Goal: Transaction & Acquisition: Book appointment/travel/reservation

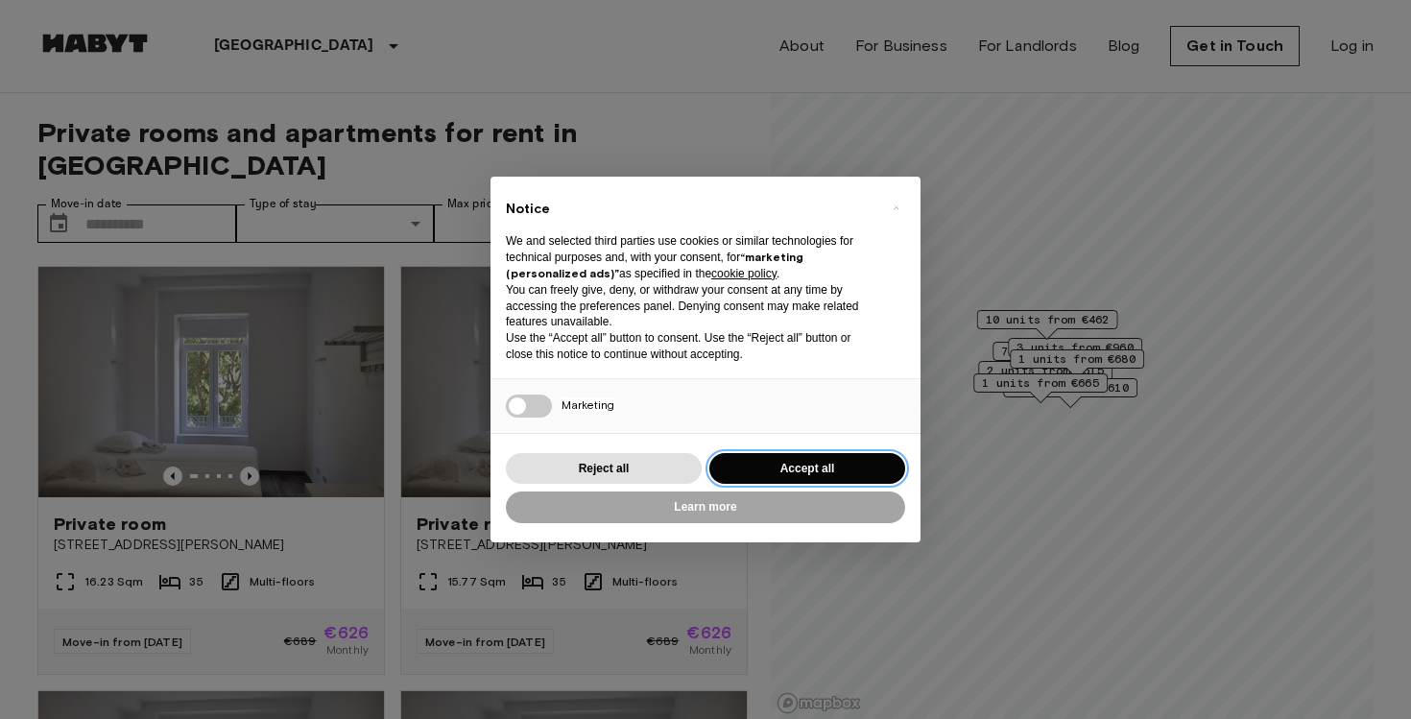
click at [763, 462] on button "Accept all" at bounding box center [807, 469] width 196 height 32
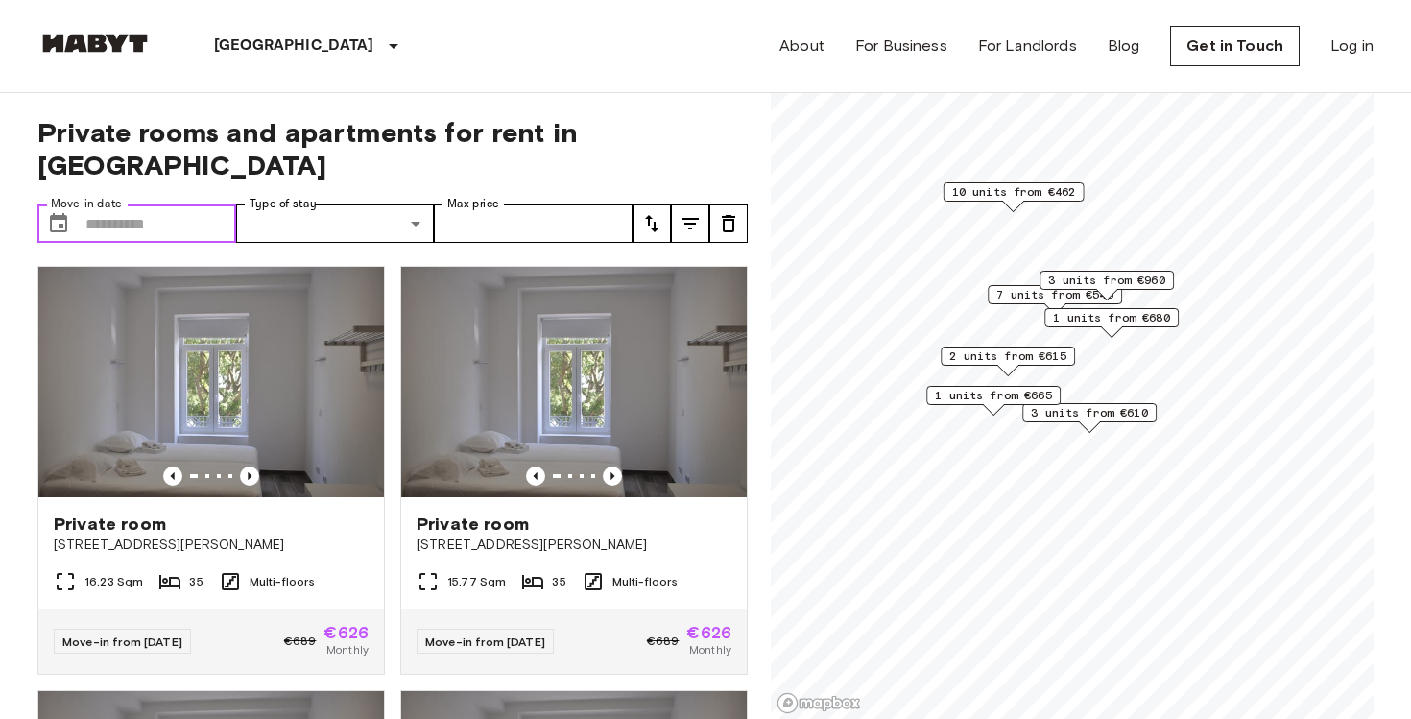
click at [158, 204] on input "Move-in date" at bounding box center [160, 223] width 151 height 38
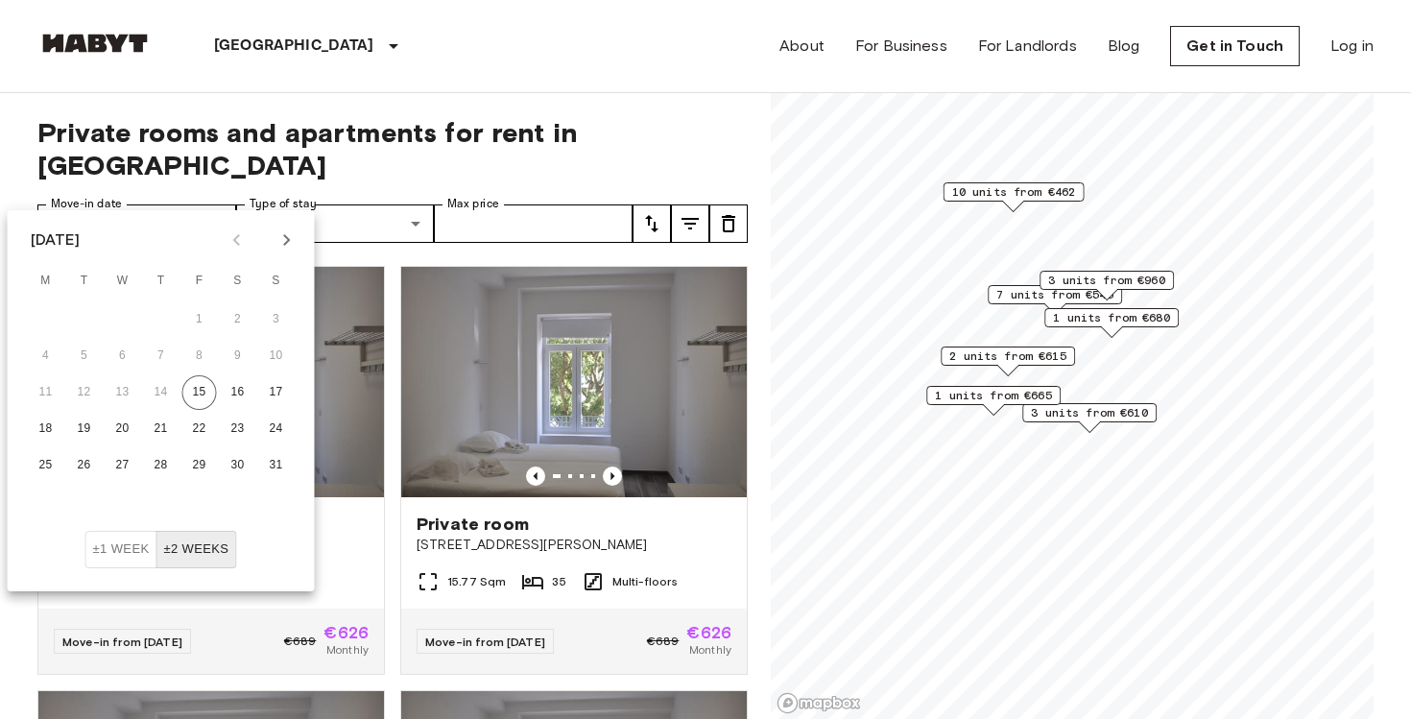
click at [283, 239] on icon "Next month" at bounding box center [287, 239] width 23 height 23
click at [39, 325] on button "1" at bounding box center [46, 319] width 35 height 35
type input "**********"
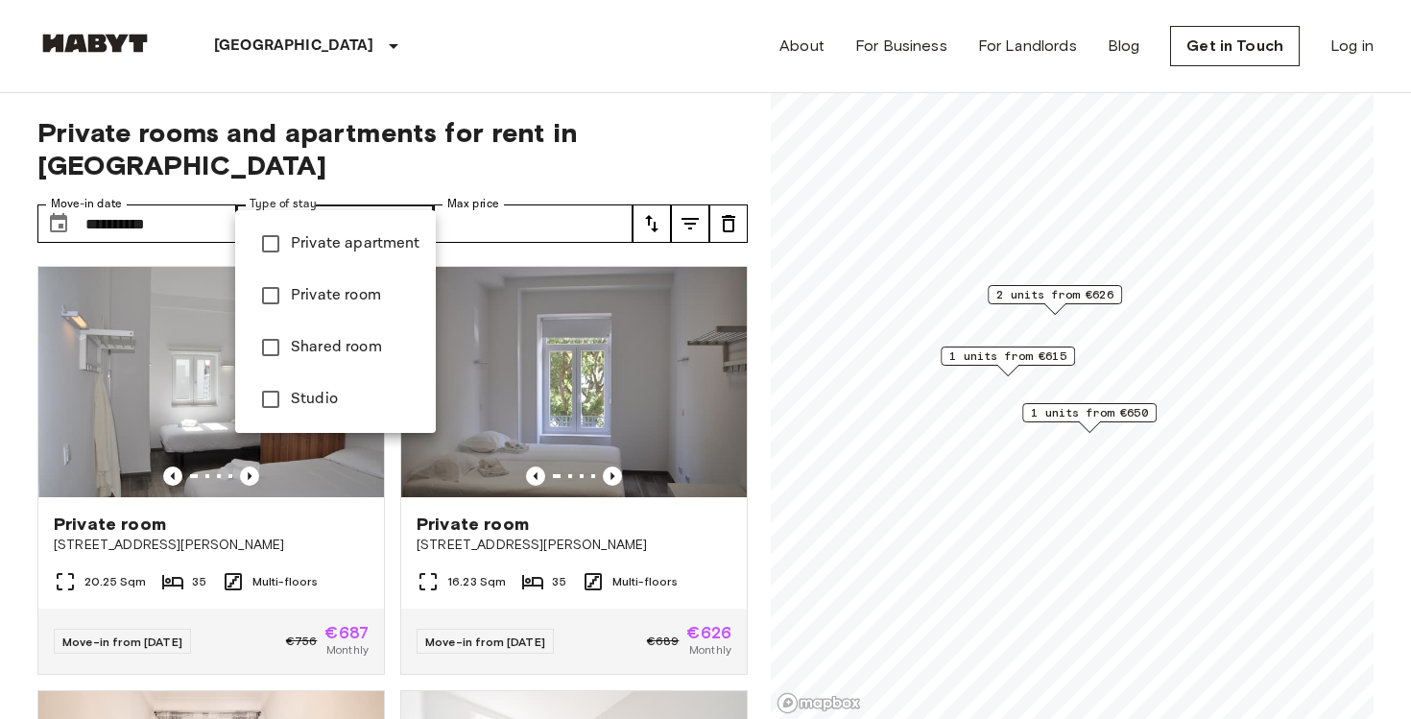
type input "**********"
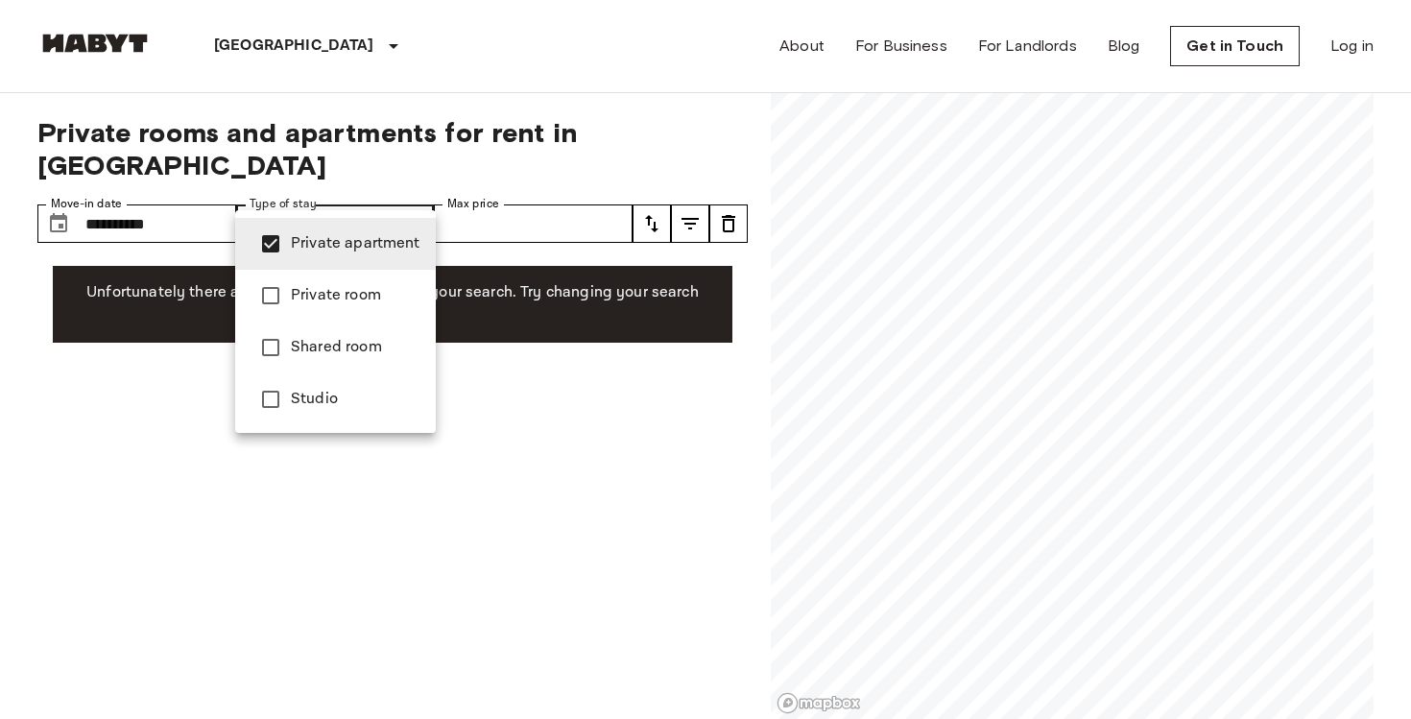
click at [296, 251] on span "Private apartment" at bounding box center [356, 243] width 130 height 23
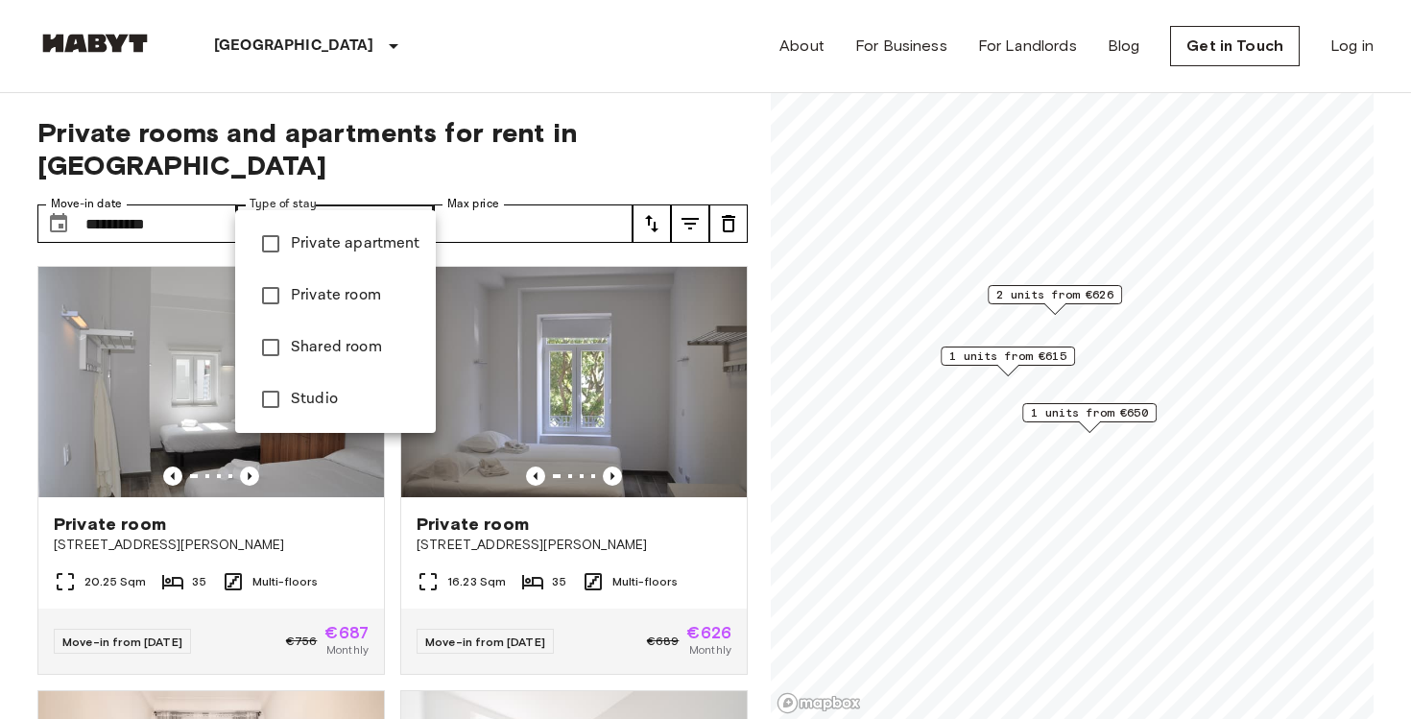
click at [414, 119] on div at bounding box center [705, 359] width 1411 height 719
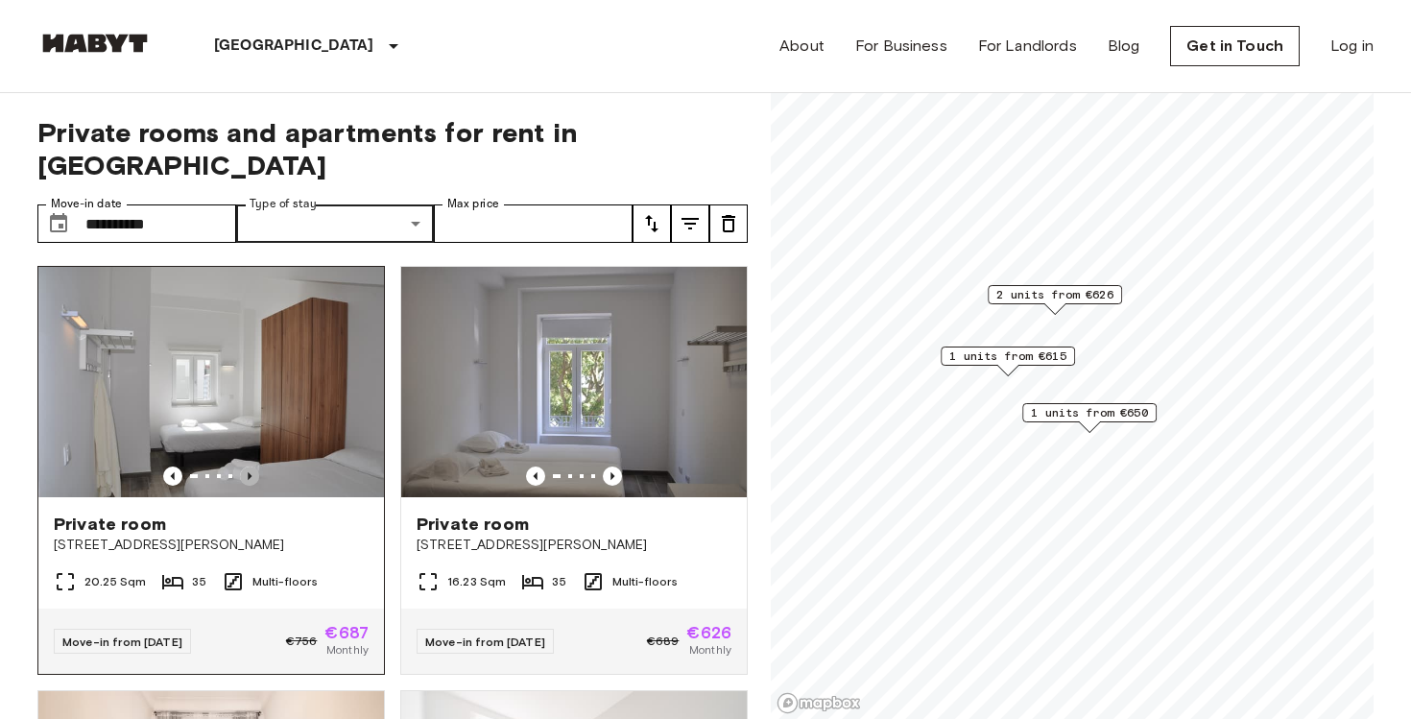
click at [249, 472] on icon "Previous image" at bounding box center [250, 476] width 4 height 8
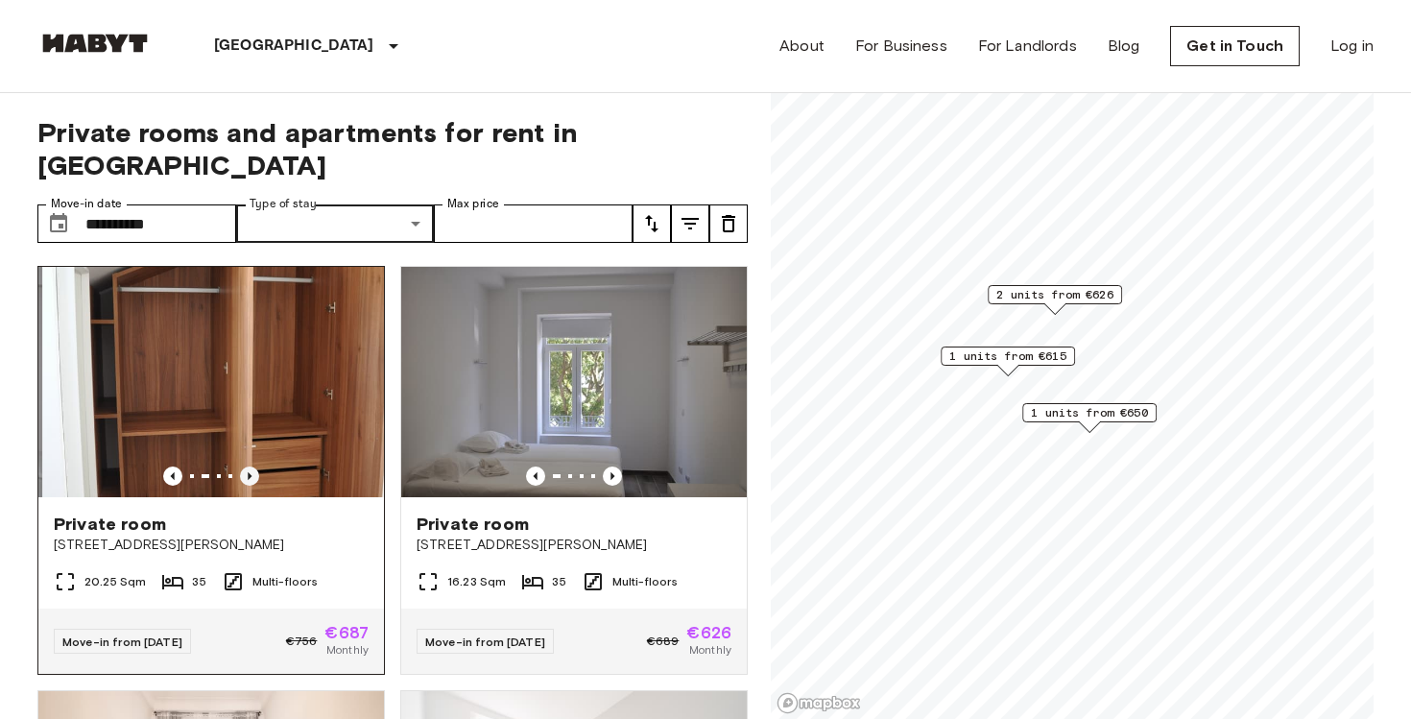
click at [249, 472] on icon "Previous image" at bounding box center [250, 476] width 4 height 8
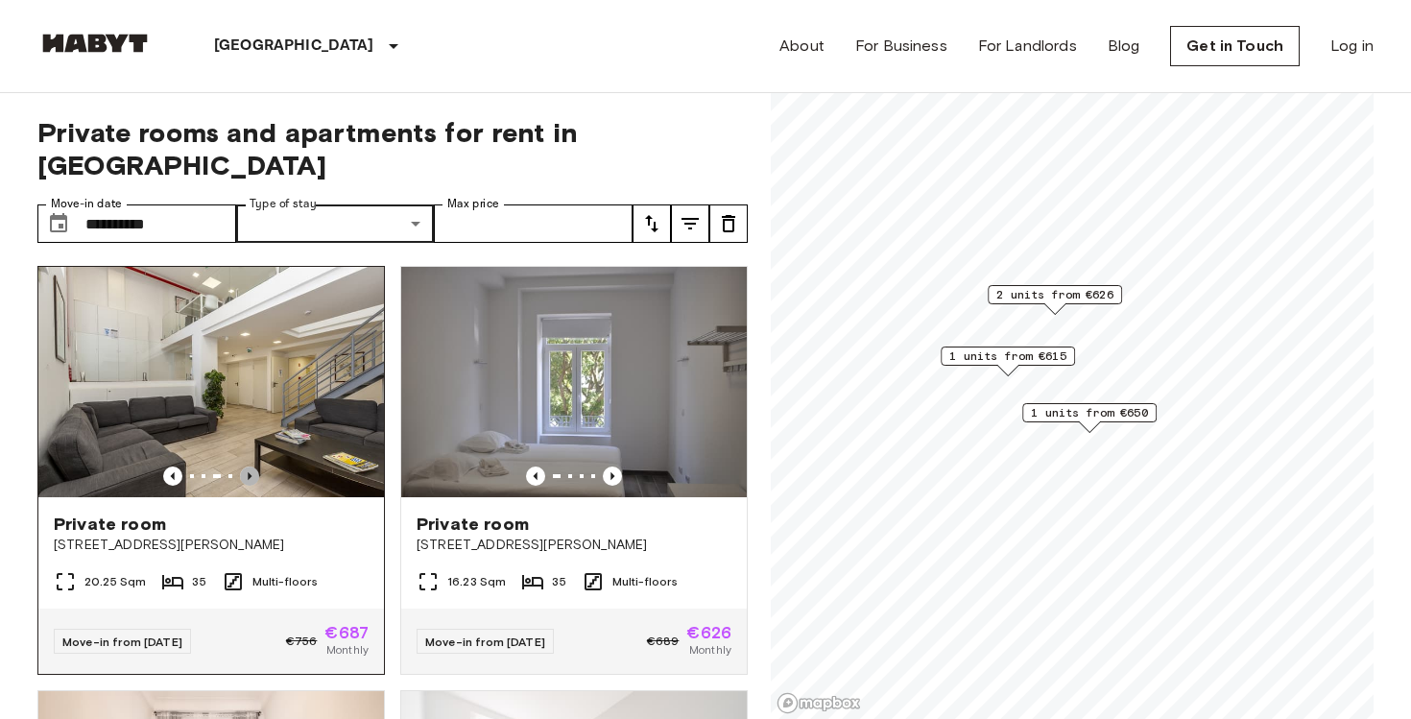
click at [249, 472] on icon "Previous image" at bounding box center [250, 476] width 4 height 8
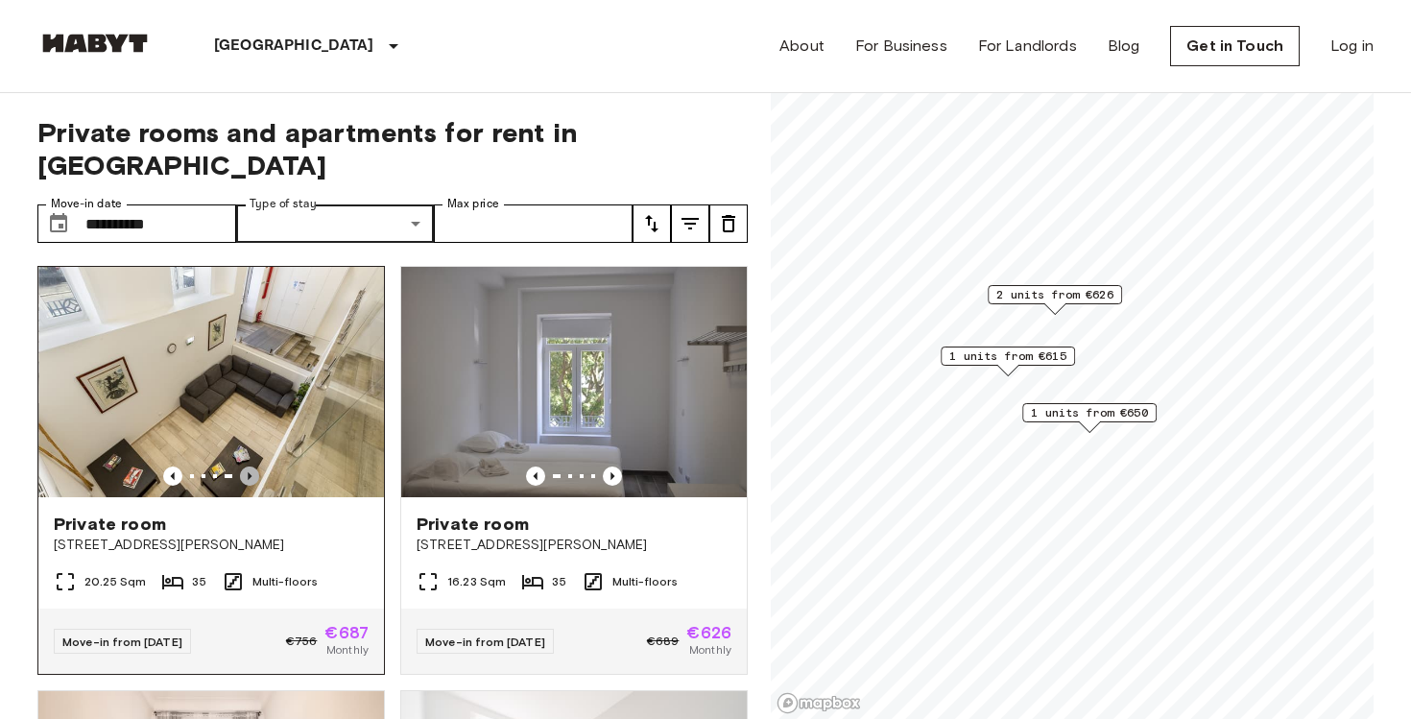
click at [249, 472] on icon "Previous image" at bounding box center [250, 476] width 4 height 8
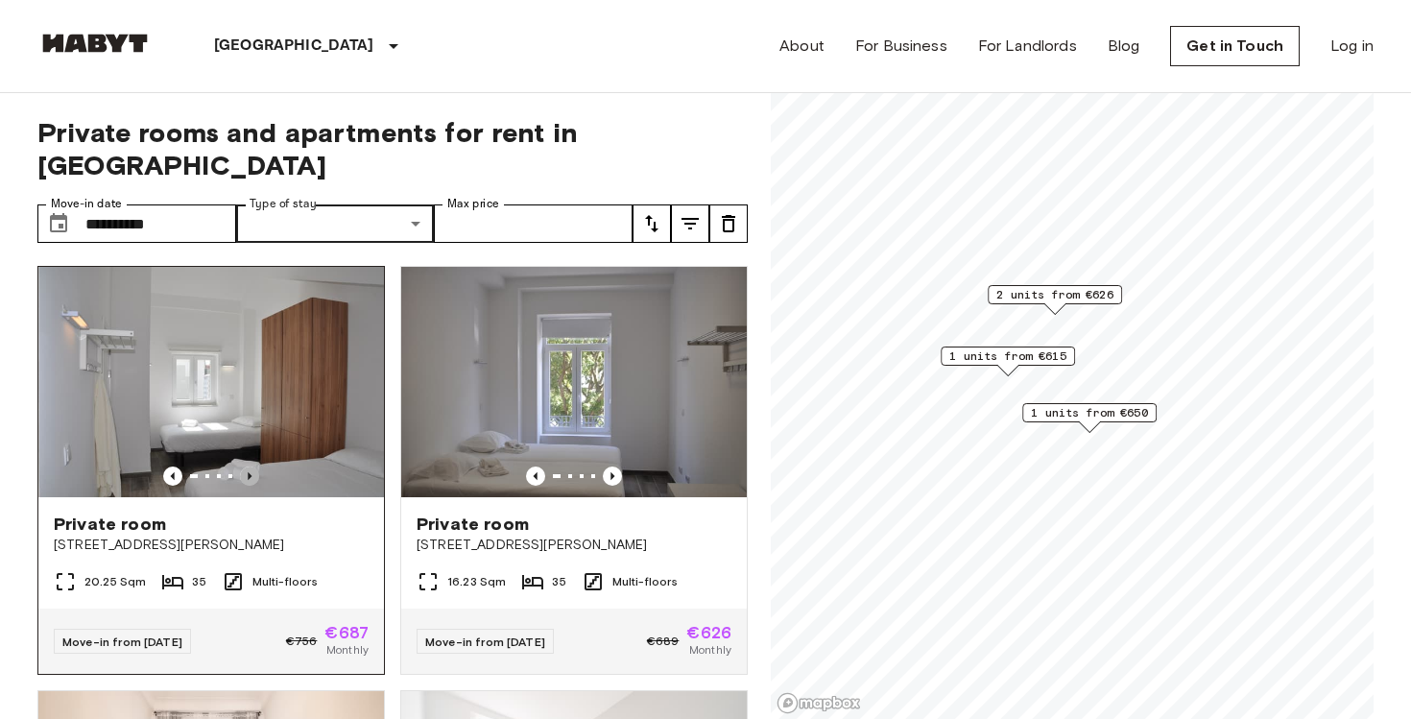
click at [248, 472] on icon "Previous image" at bounding box center [250, 476] width 4 height 8
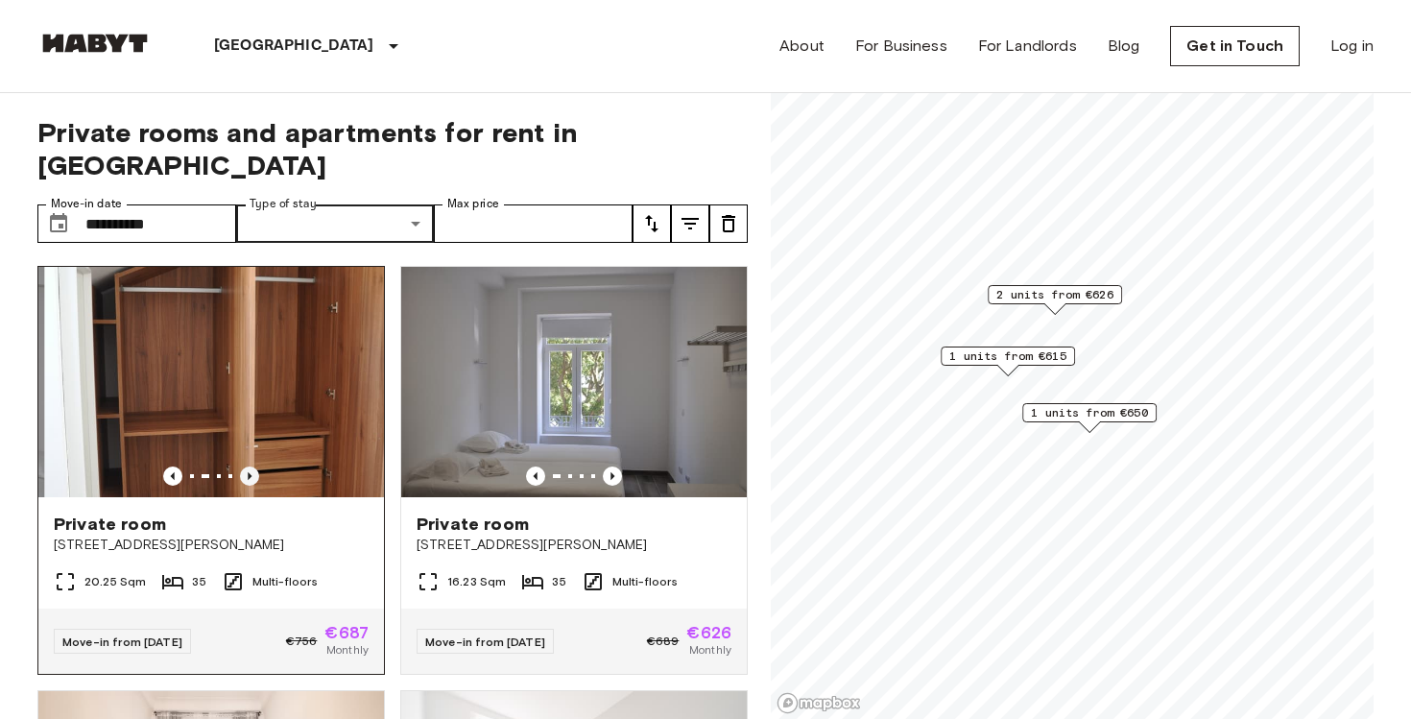
click at [248, 472] on icon "Previous image" at bounding box center [250, 476] width 4 height 8
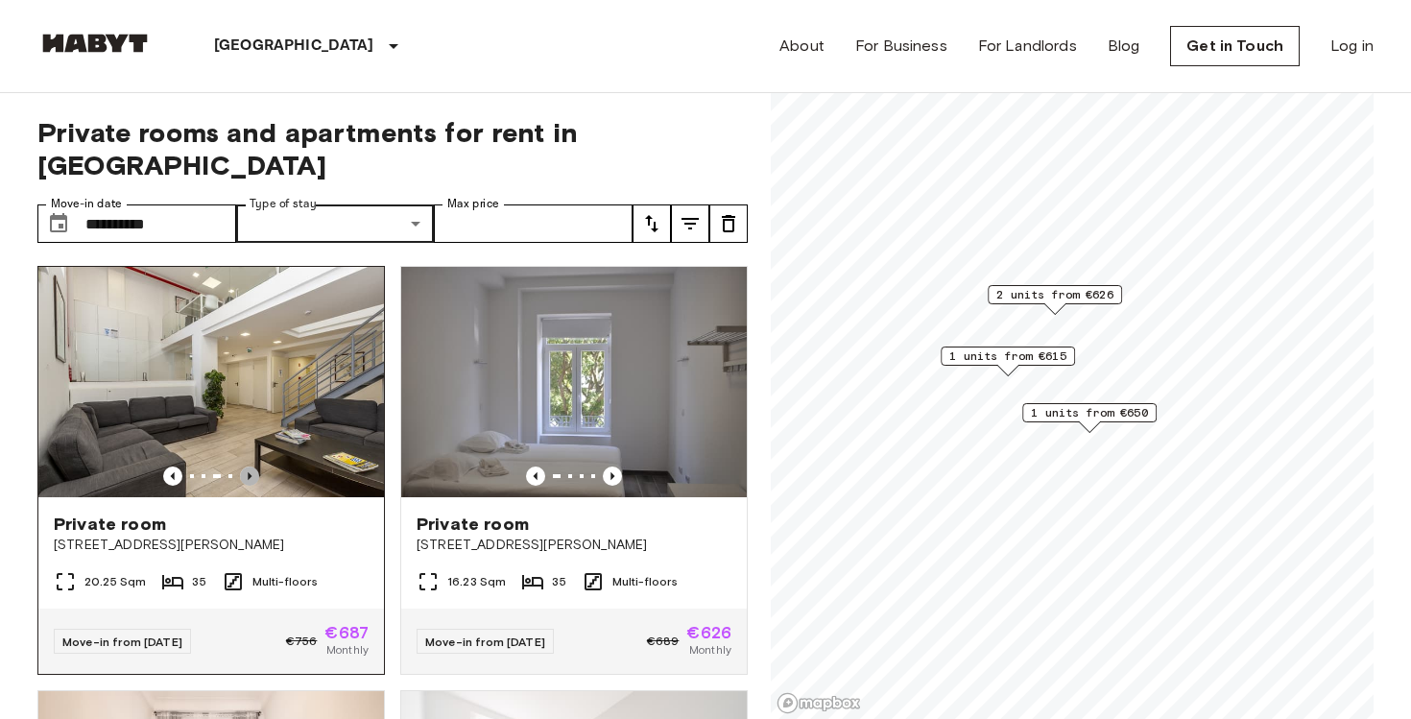
click at [248, 472] on icon "Previous image" at bounding box center [250, 476] width 4 height 8
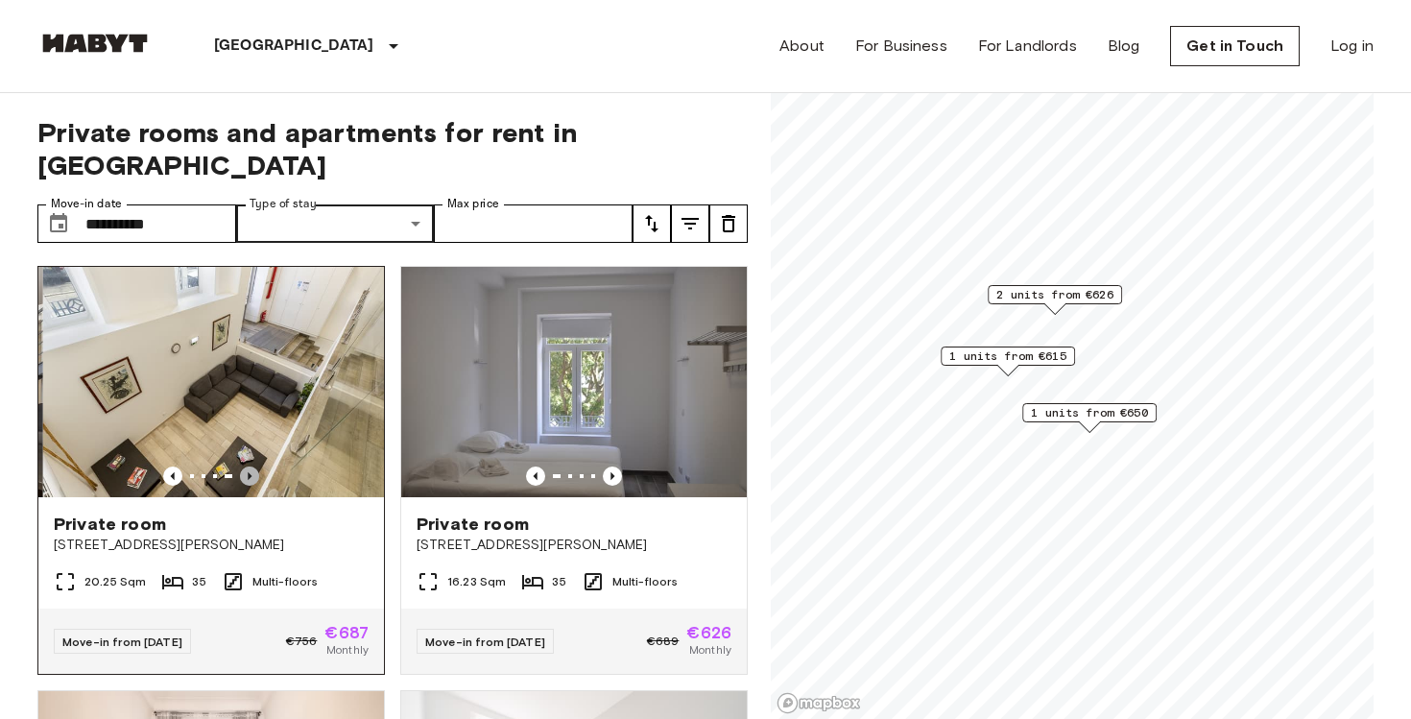
click at [248, 472] on icon "Previous image" at bounding box center [250, 476] width 4 height 8
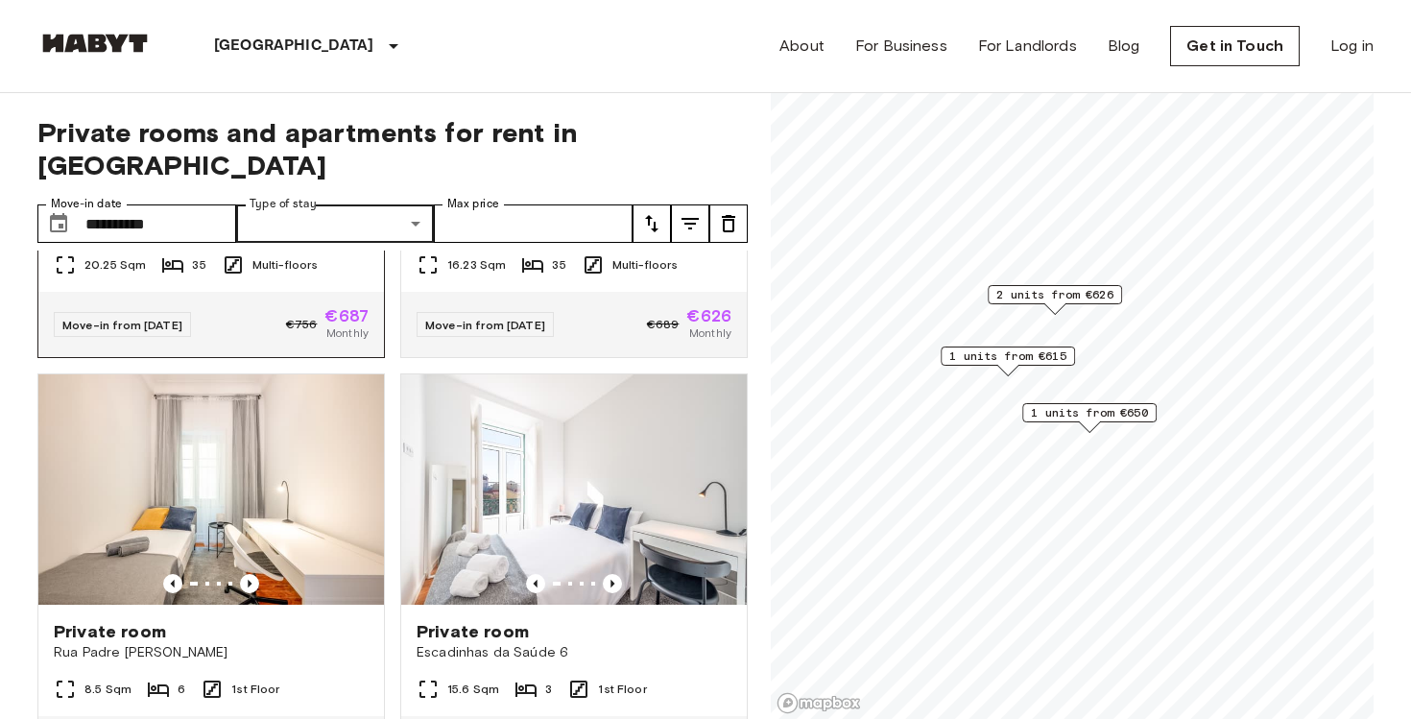
scroll to position [348, 0]
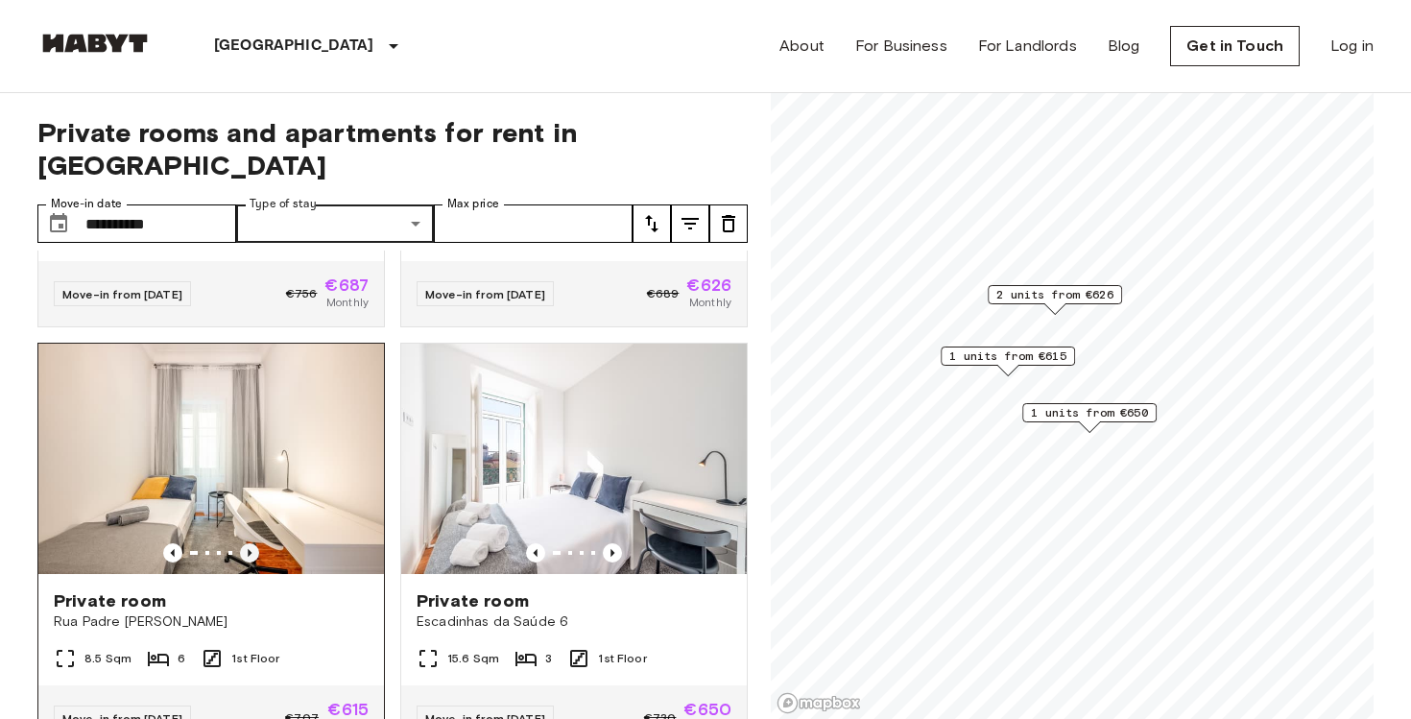
click at [251, 543] on icon "Previous image" at bounding box center [249, 552] width 19 height 19
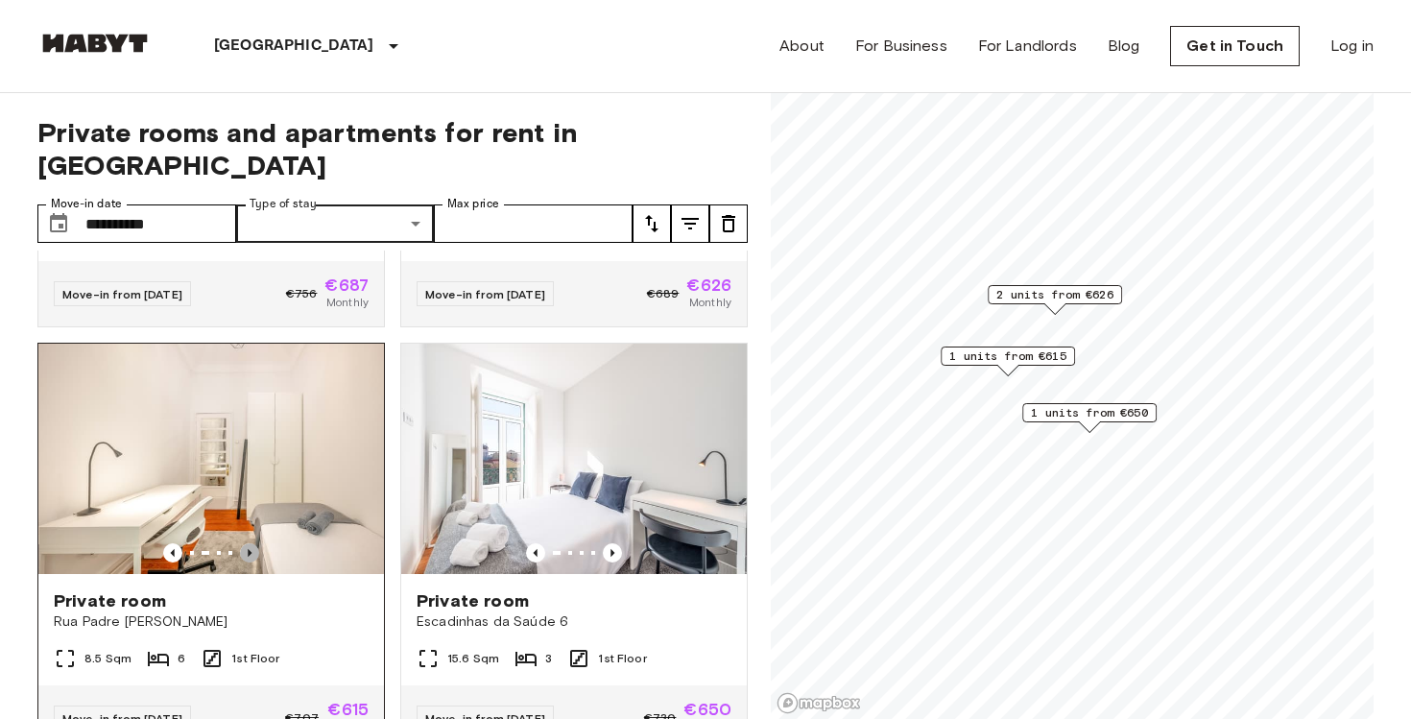
click at [251, 543] on icon "Previous image" at bounding box center [249, 552] width 19 height 19
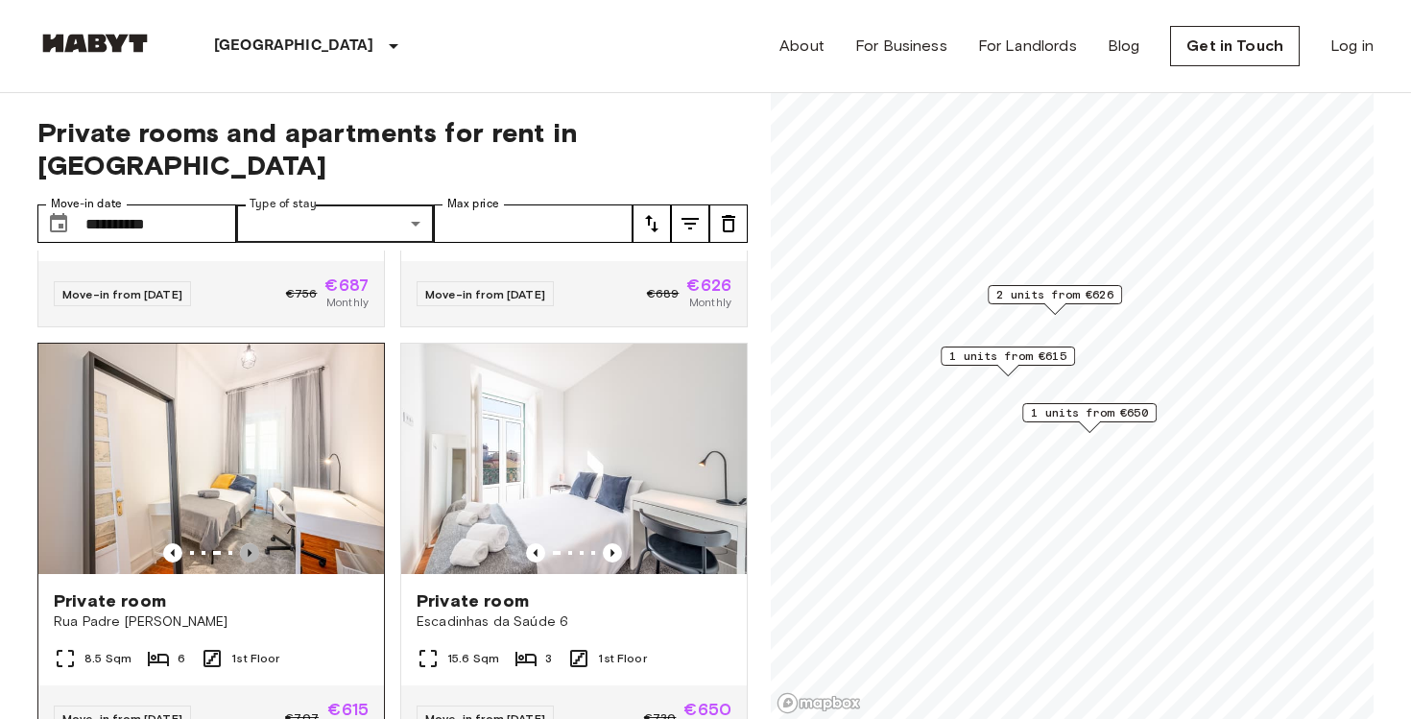
click at [251, 543] on icon "Previous image" at bounding box center [249, 552] width 19 height 19
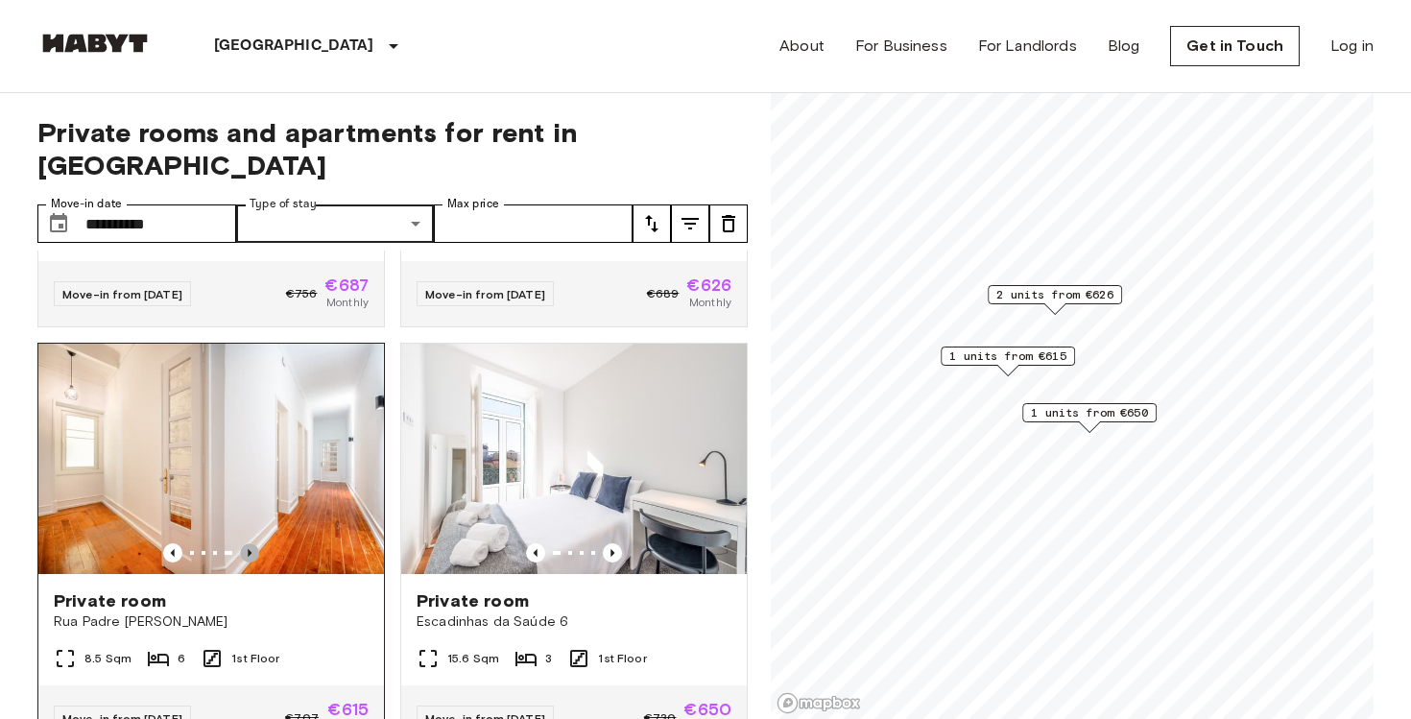
click at [251, 543] on icon "Previous image" at bounding box center [249, 552] width 19 height 19
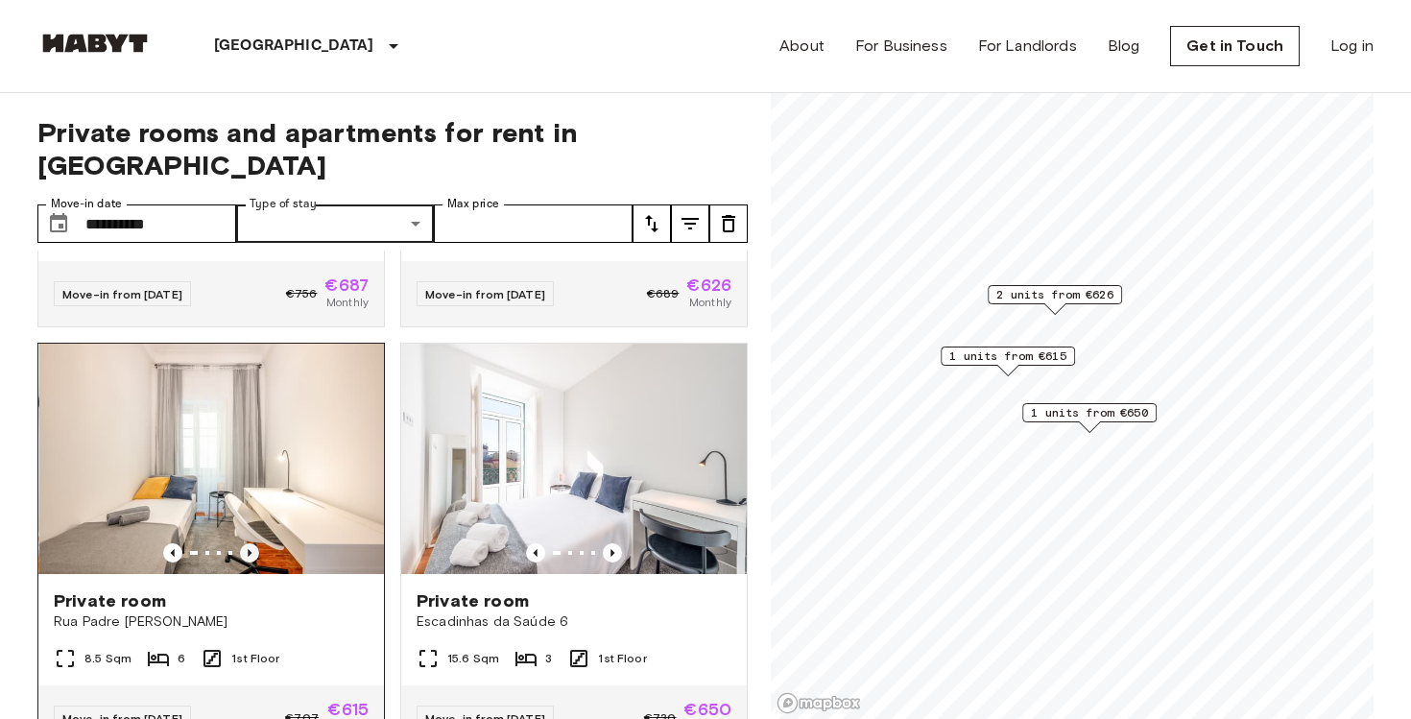
click at [251, 543] on icon "Previous image" at bounding box center [249, 552] width 19 height 19
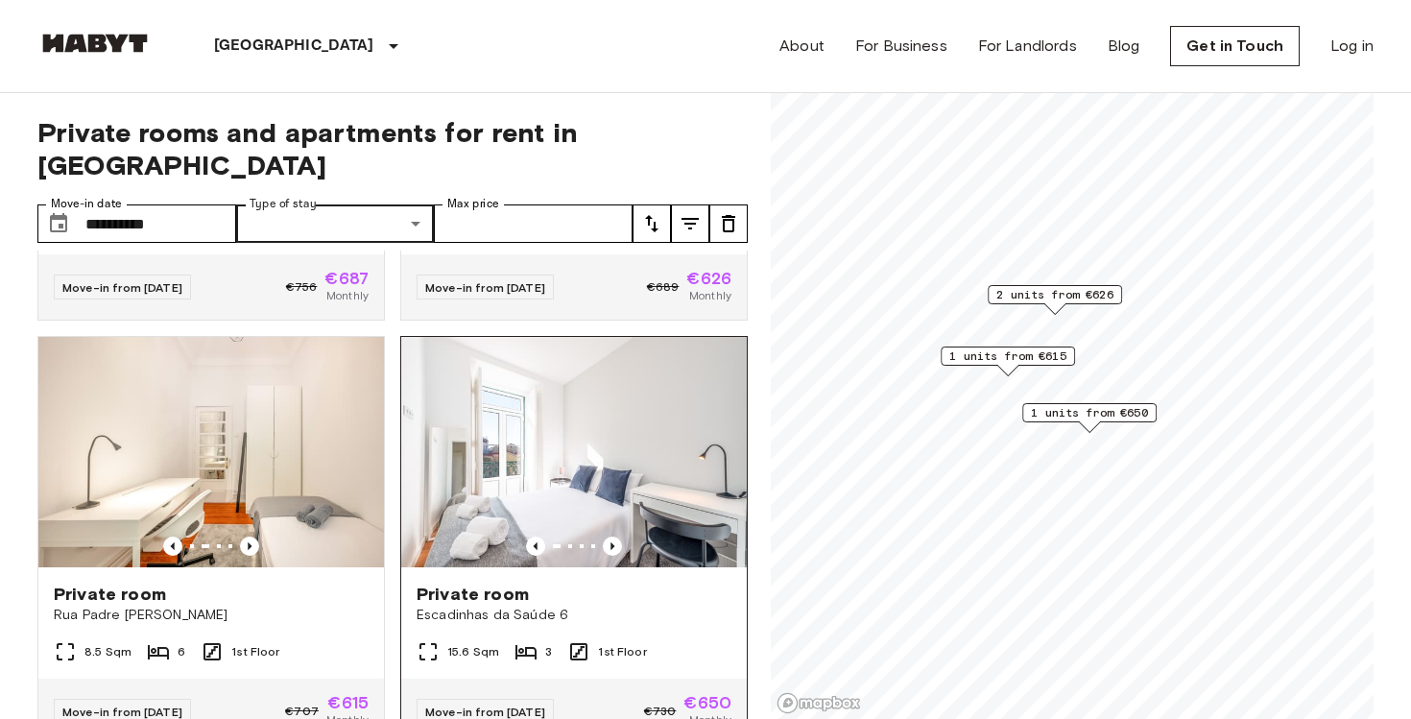
scroll to position [373, 0]
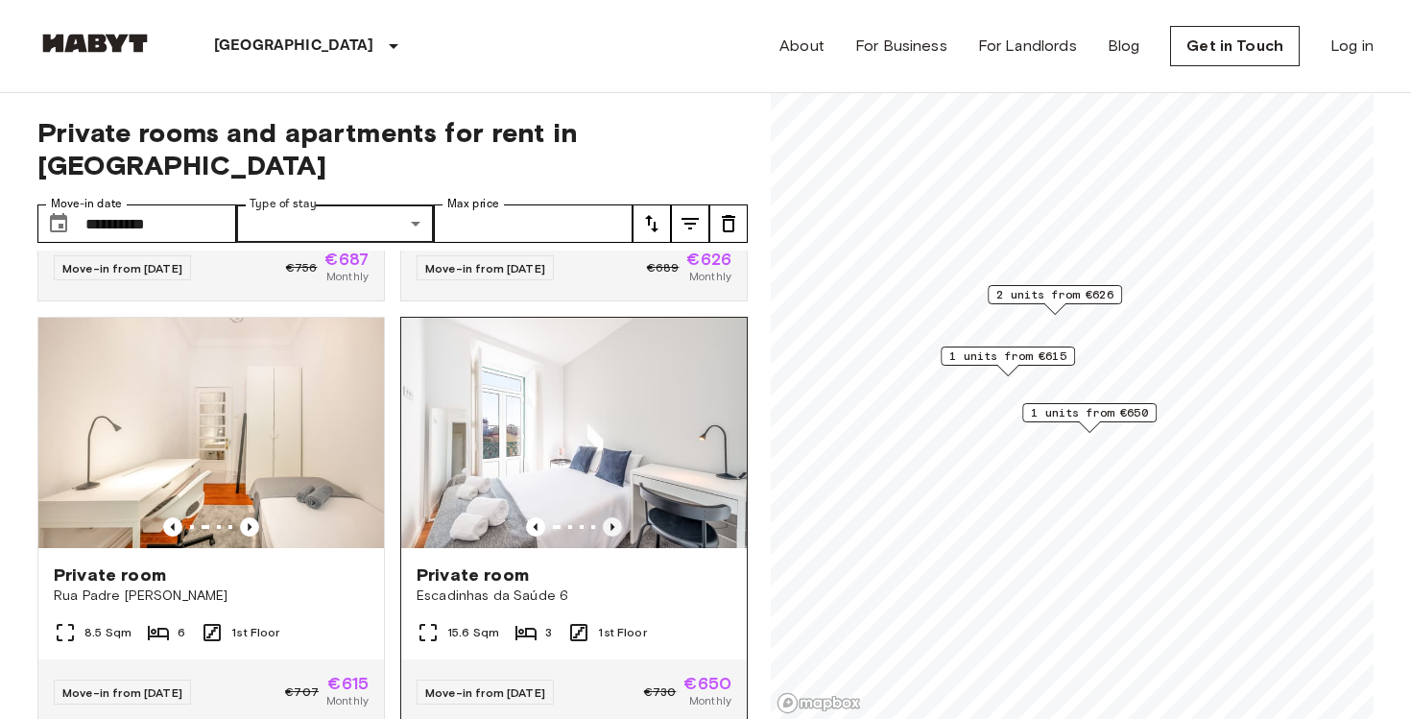
click at [611, 517] on icon "Previous image" at bounding box center [612, 526] width 19 height 19
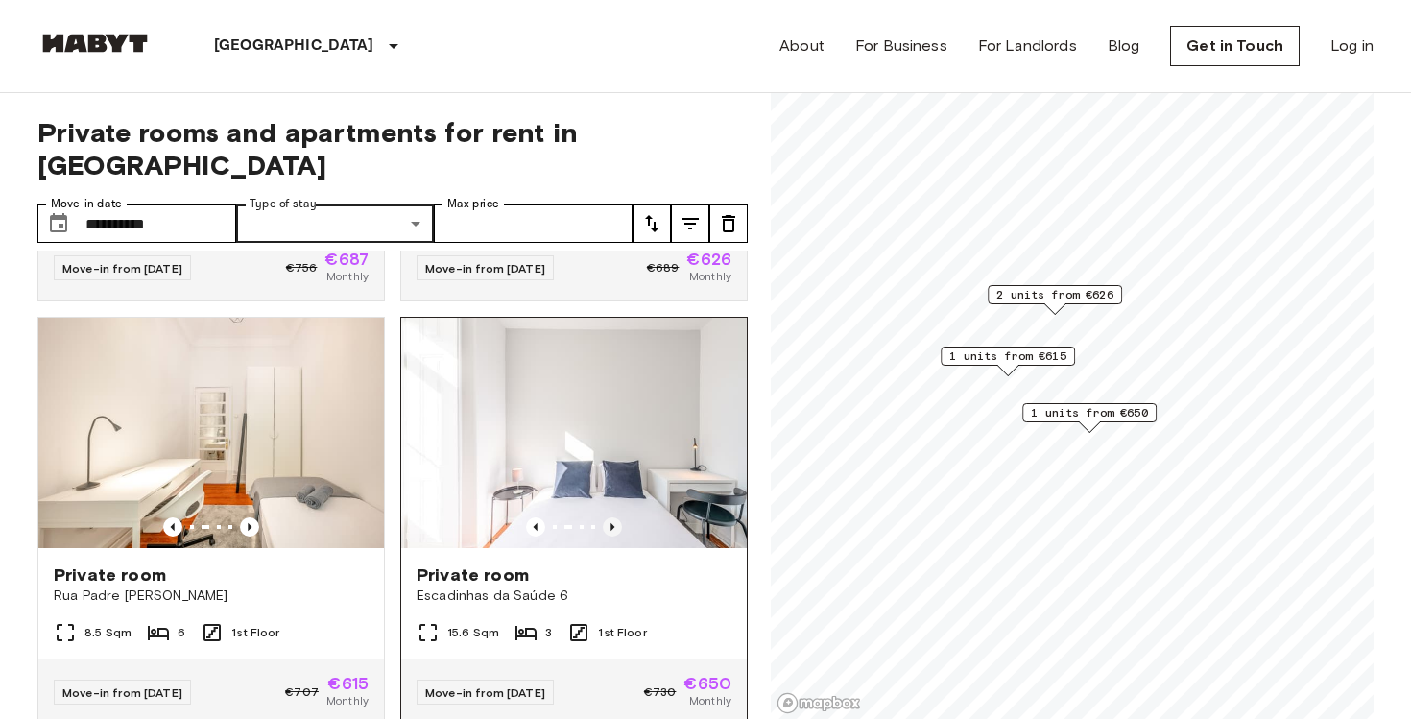
click at [611, 517] on icon "Previous image" at bounding box center [612, 526] width 19 height 19
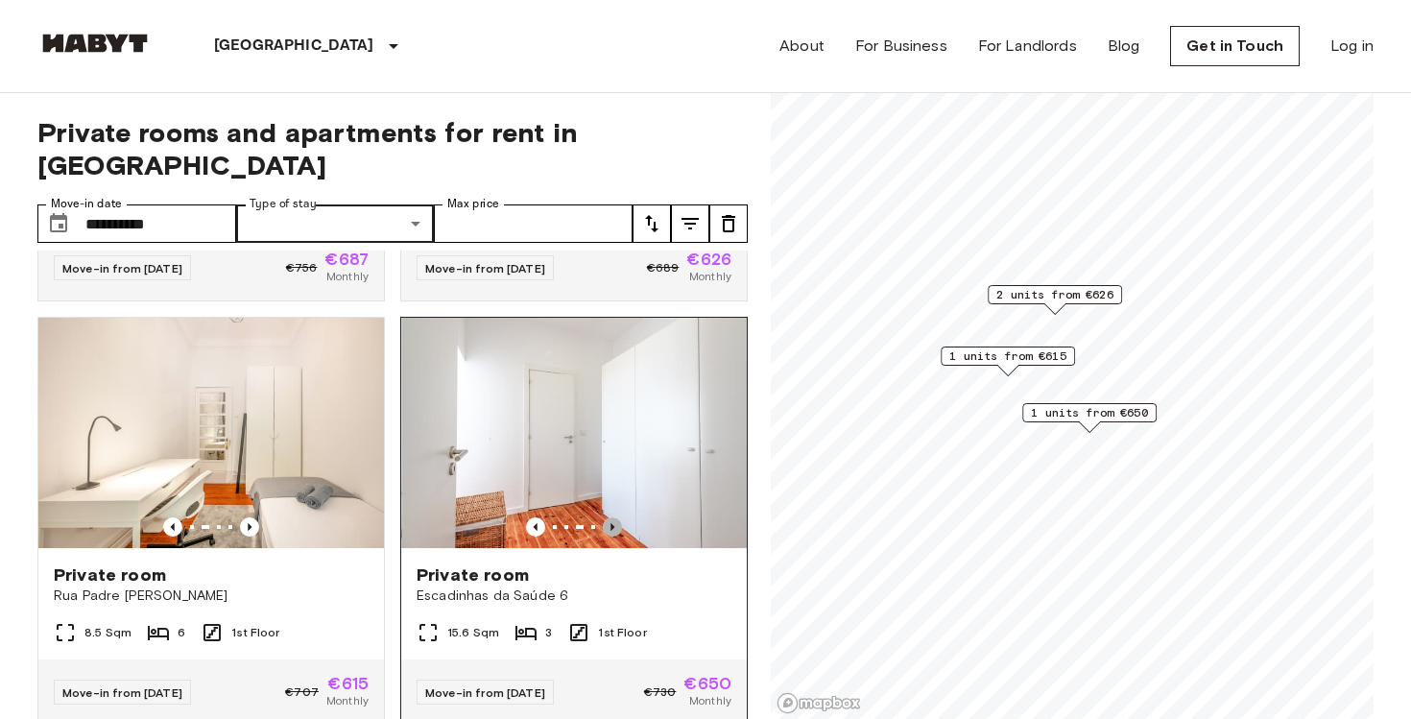
click at [611, 517] on icon "Previous image" at bounding box center [612, 526] width 19 height 19
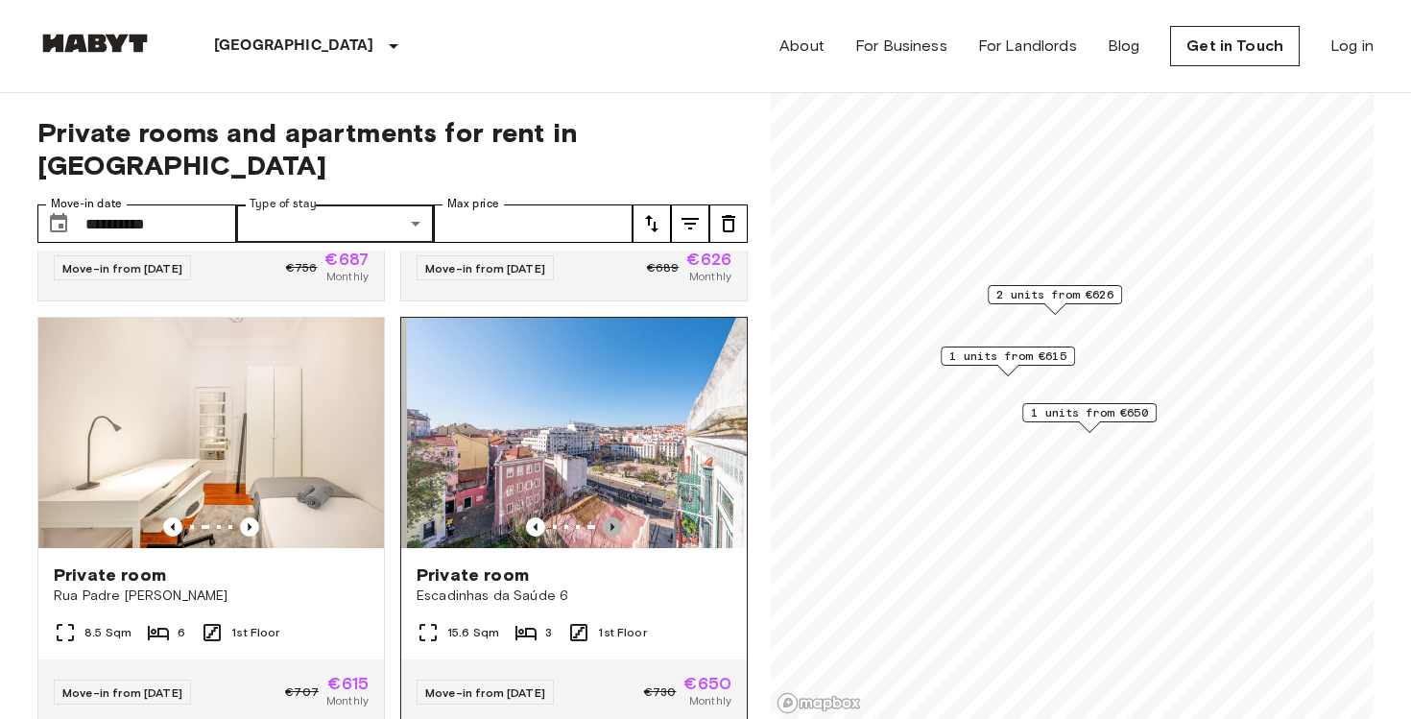
click at [611, 517] on icon "Previous image" at bounding box center [612, 526] width 19 height 19
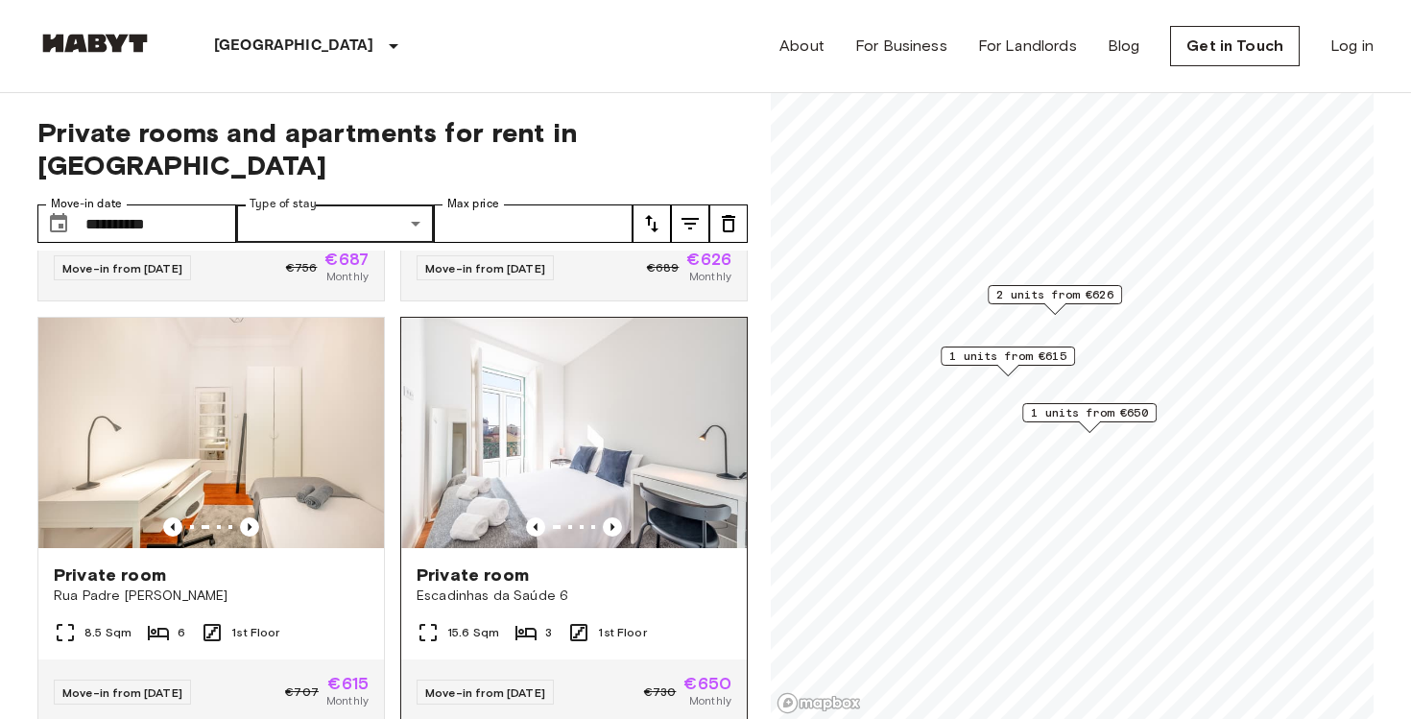
click at [637, 338] on img at bounding box center [574, 433] width 346 height 230
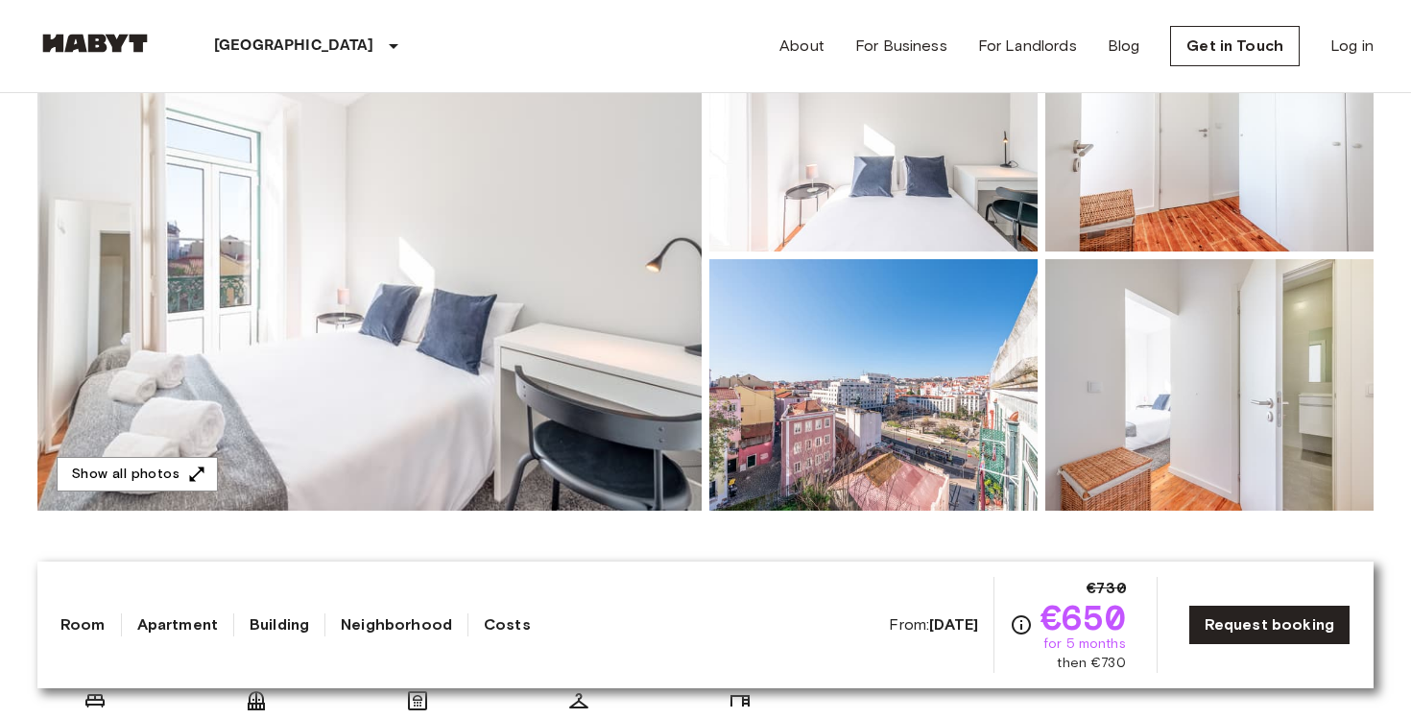
scroll to position [239, 0]
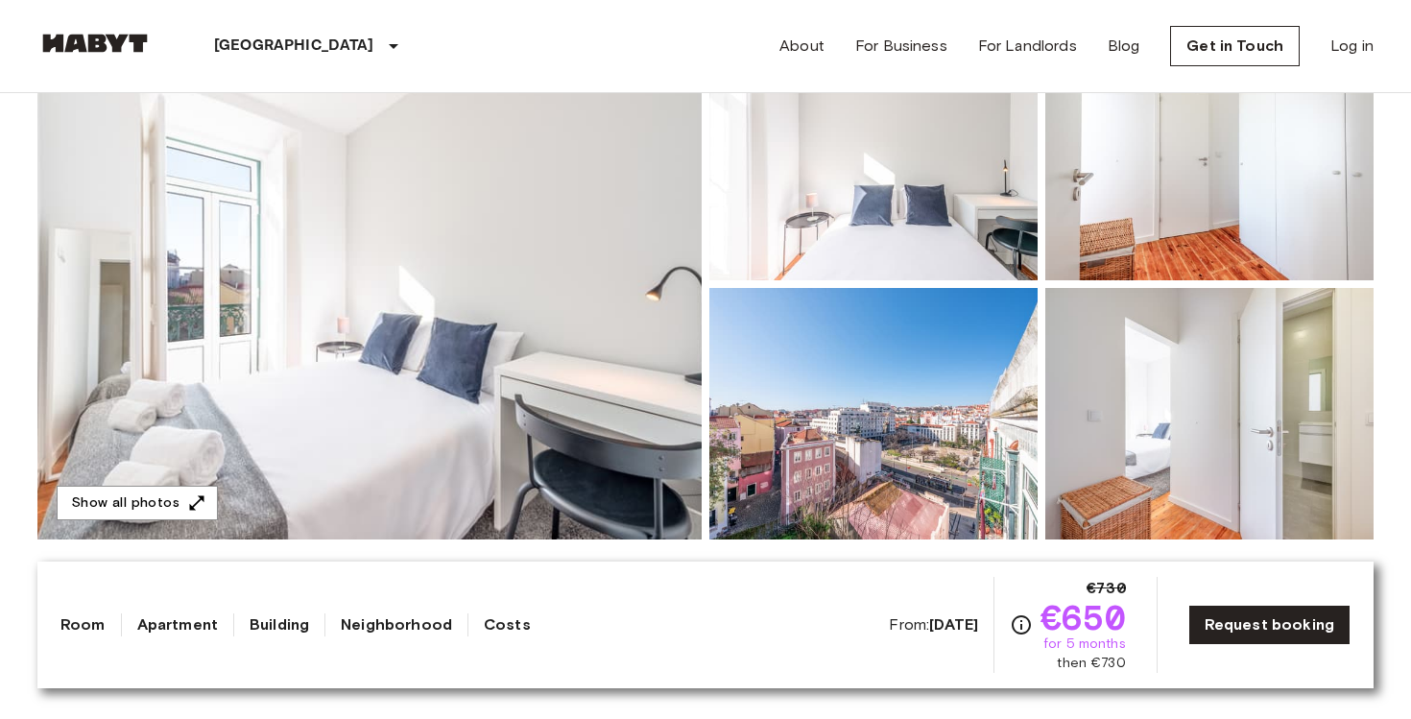
click at [500, 346] on img at bounding box center [369, 284] width 664 height 511
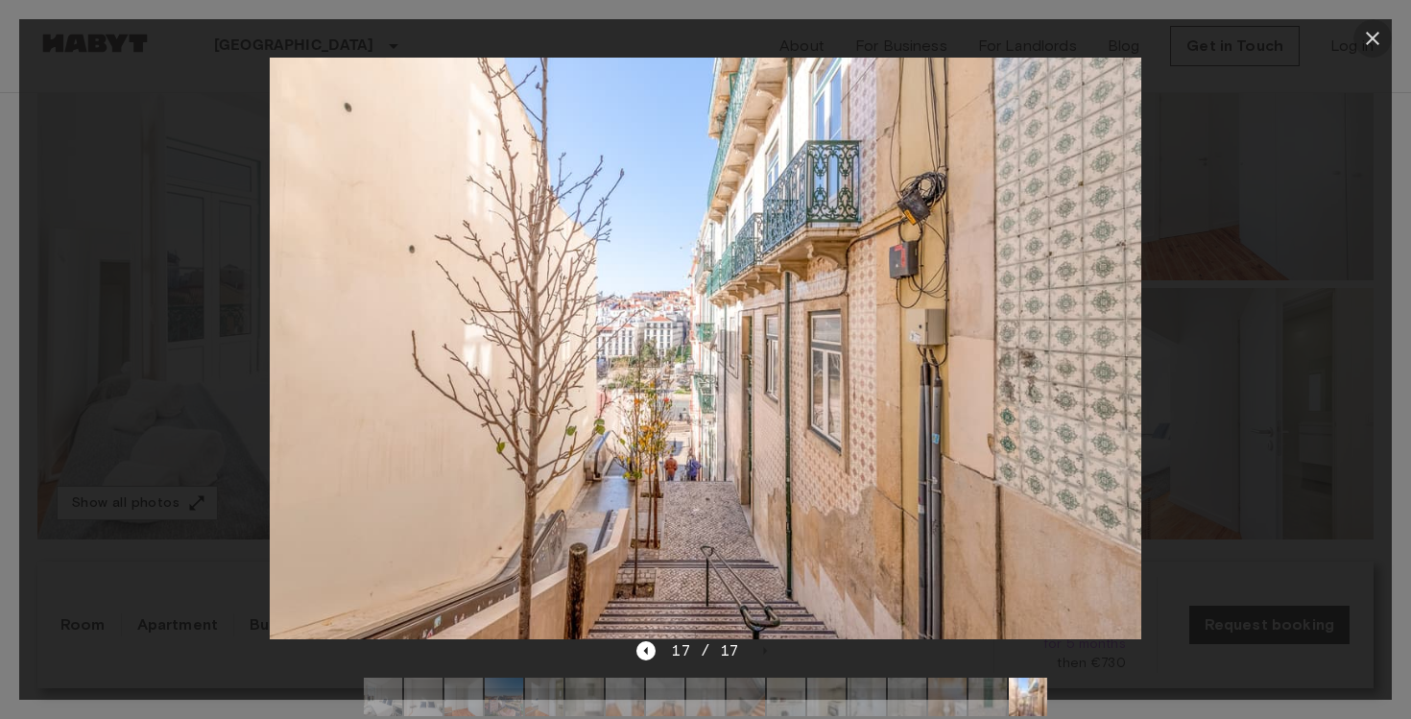
click at [1369, 32] on icon "button" at bounding box center [1372, 38] width 23 height 23
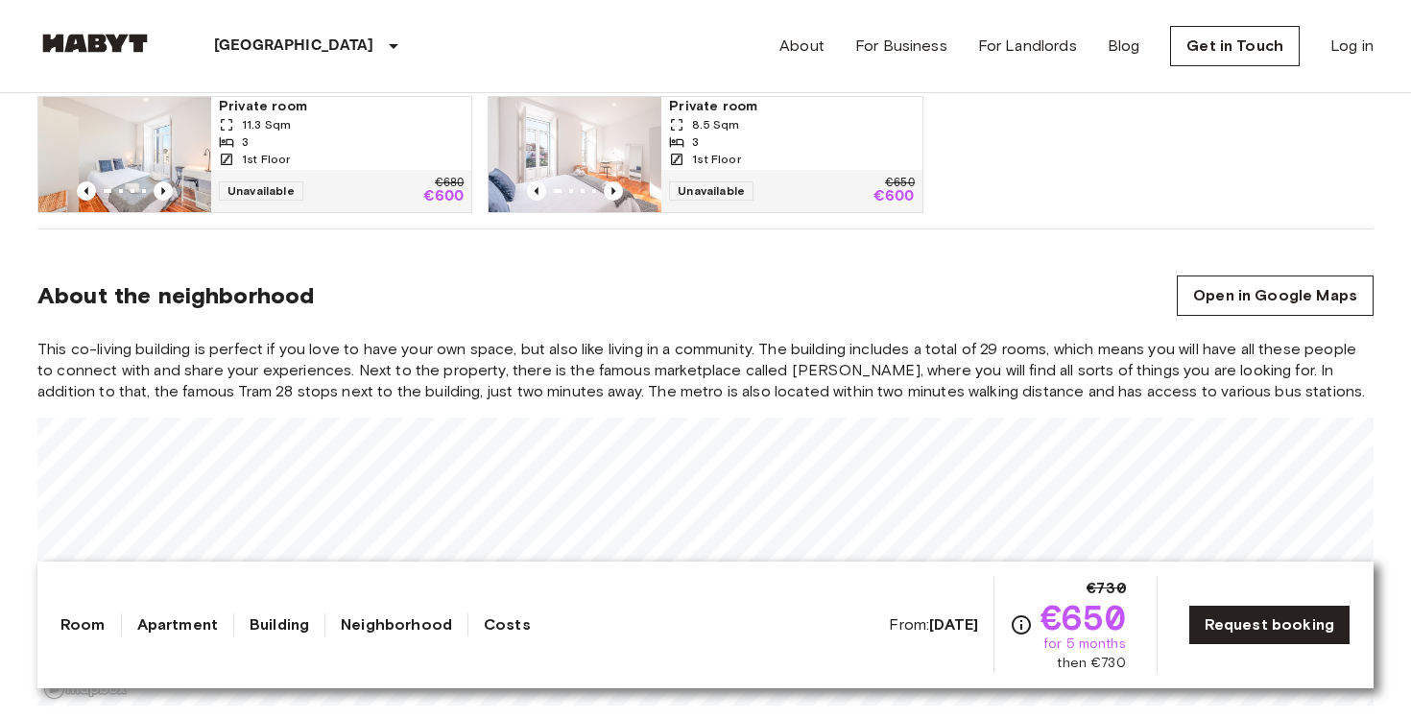
scroll to position [1446, 0]
